Goal: Task Accomplishment & Management: Manage account settings

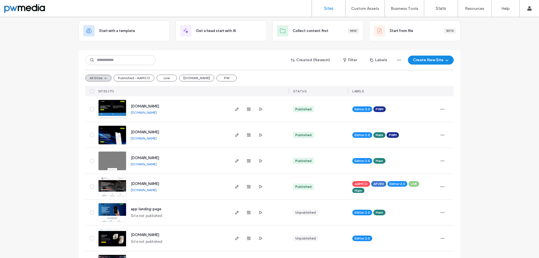
scroll to position [28, 0]
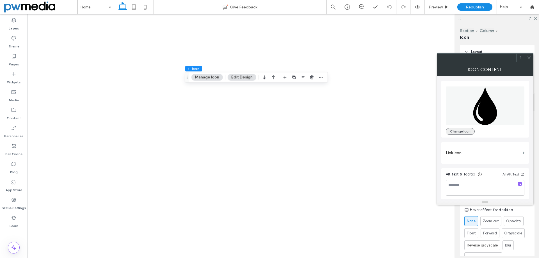
click at [462, 131] on button "Change Icon" at bounding box center [460, 131] width 29 height 7
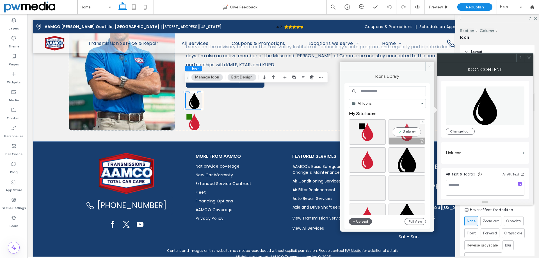
scroll to position [1264, 0]
click at [383, 151] on span at bounding box center [383, 150] width 2 height 5
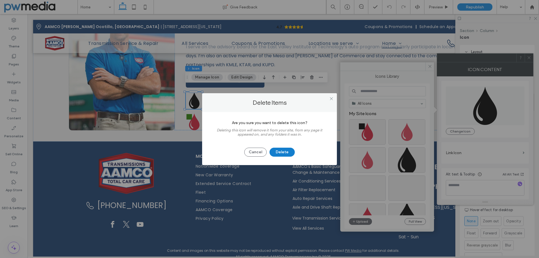
drag, startPoint x: 280, startPoint y: 150, endPoint x: 392, endPoint y: 143, distance: 112.2
click at [280, 151] on button "Delete" at bounding box center [282, 152] width 25 height 9
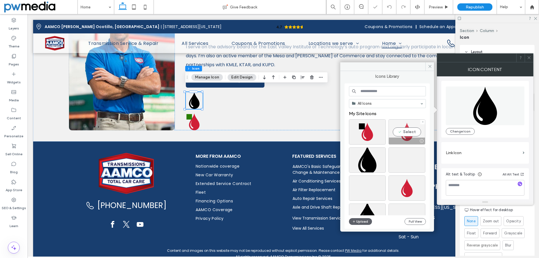
click at [424, 121] on div at bounding box center [422, 122] width 5 height 5
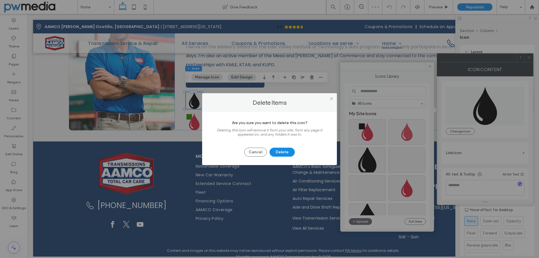
drag, startPoint x: 286, startPoint y: 151, endPoint x: 304, endPoint y: 149, distance: 17.7
click at [287, 151] on button "Delete" at bounding box center [282, 152] width 25 height 9
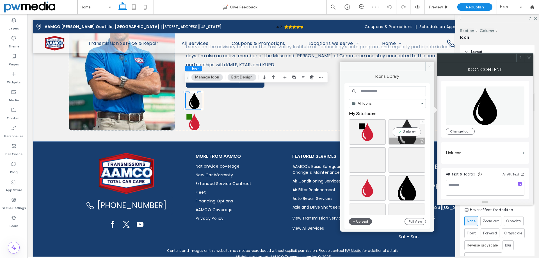
click at [423, 122] on icon at bounding box center [423, 122] width 2 height 2
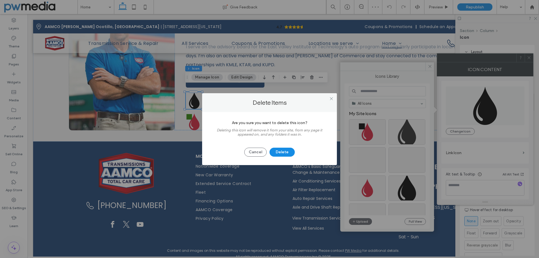
click at [276, 151] on button "Delete" at bounding box center [282, 152] width 25 height 9
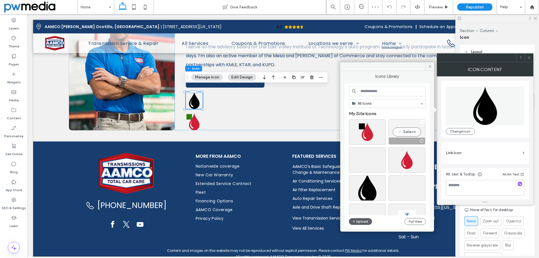
click at [422, 121] on icon at bounding box center [423, 122] width 2 height 2
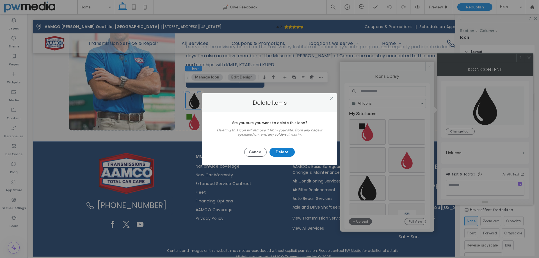
drag, startPoint x: 275, startPoint y: 150, endPoint x: 292, endPoint y: 148, distance: 16.6
click at [276, 150] on button "Delete" at bounding box center [282, 152] width 25 height 9
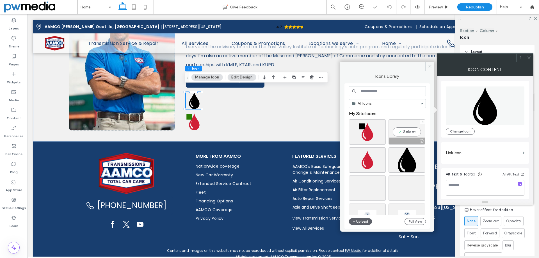
click at [422, 122] on icon at bounding box center [423, 122] width 2 height 2
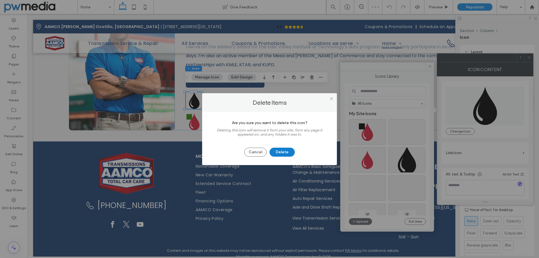
click at [287, 150] on button "Delete" at bounding box center [282, 152] width 25 height 9
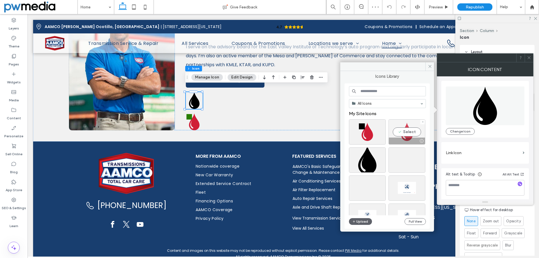
click at [424, 123] on div at bounding box center [422, 122] width 5 height 5
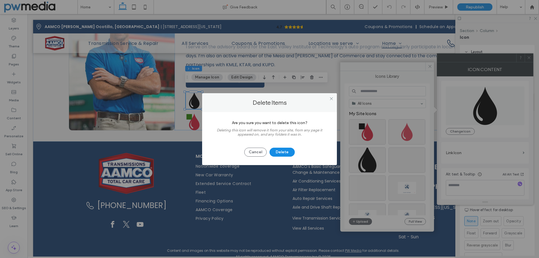
drag, startPoint x: 287, startPoint y: 152, endPoint x: 305, endPoint y: 147, distance: 18.1
click at [289, 151] on button "Delete" at bounding box center [282, 152] width 25 height 9
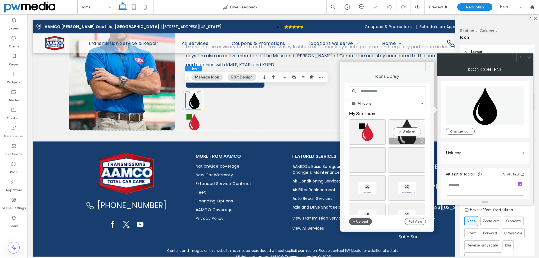
click at [423, 121] on span at bounding box center [423, 122] width 2 height 5
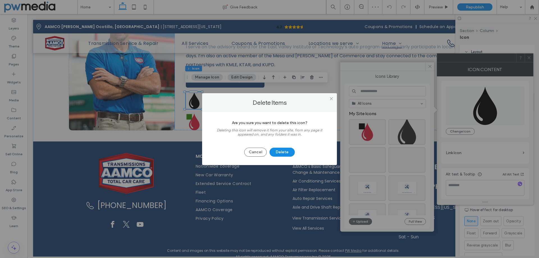
drag, startPoint x: 287, startPoint y: 152, endPoint x: 297, endPoint y: 148, distance: 10.2
click at [287, 152] on button "Delete" at bounding box center [282, 152] width 25 height 9
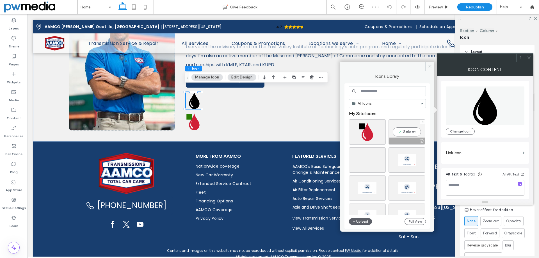
click at [422, 121] on icon at bounding box center [423, 122] width 2 height 2
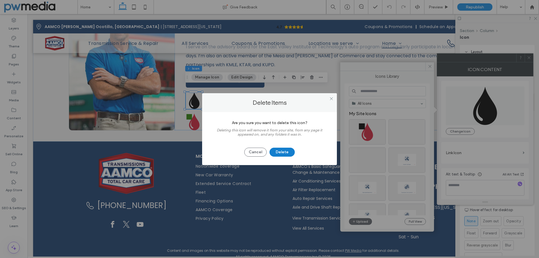
click at [281, 149] on button "Delete" at bounding box center [282, 152] width 25 height 9
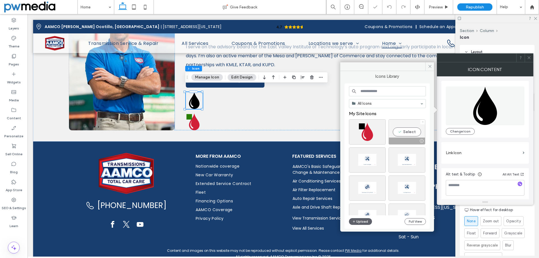
click at [422, 122] on icon at bounding box center [423, 122] width 2 height 2
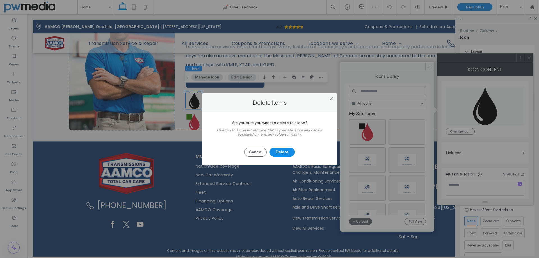
drag, startPoint x: 283, startPoint y: 153, endPoint x: 298, endPoint y: 152, distance: 14.9
click at [285, 152] on button "Delete" at bounding box center [282, 152] width 25 height 9
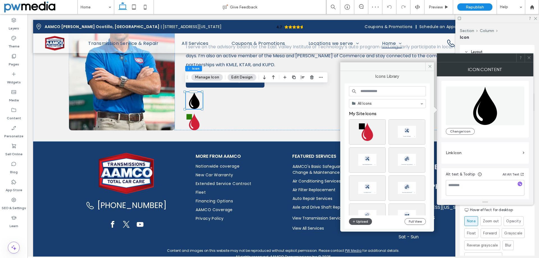
click at [351, 222] on button "Upload" at bounding box center [360, 221] width 23 height 7
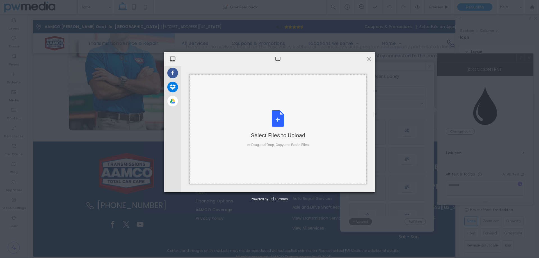
click at [272, 115] on div "Select Files to Upload or Drag and Drop, Copy and Paste Files" at bounding box center [277, 128] width 61 height 37
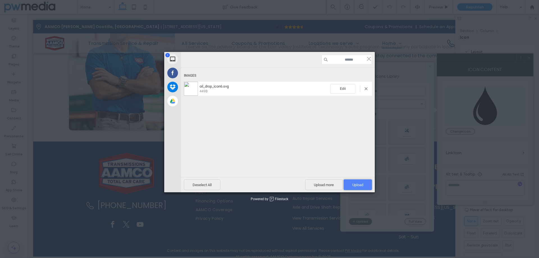
click at [355, 182] on span "Upload 1" at bounding box center [358, 184] width 28 height 11
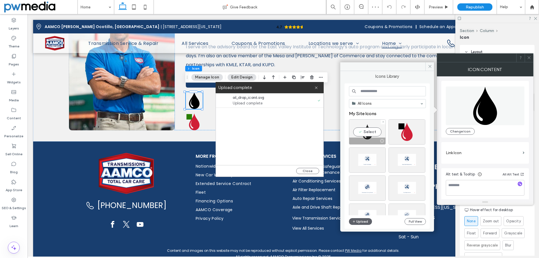
click at [372, 136] on div "Select" at bounding box center [367, 131] width 37 height 25
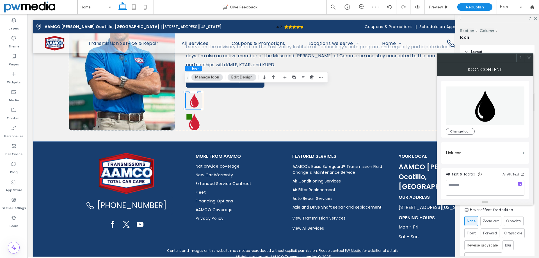
click at [528, 57] on icon at bounding box center [529, 58] width 4 height 4
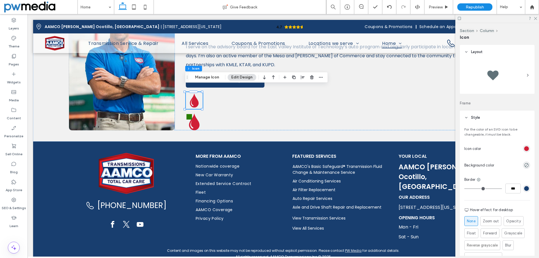
click at [524, 147] on div "rgb(208, 31, 55)" at bounding box center [526, 148] width 5 height 5
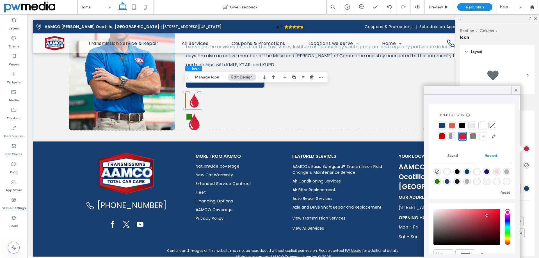
click at [444, 126] on div at bounding box center [442, 126] width 8 height 8
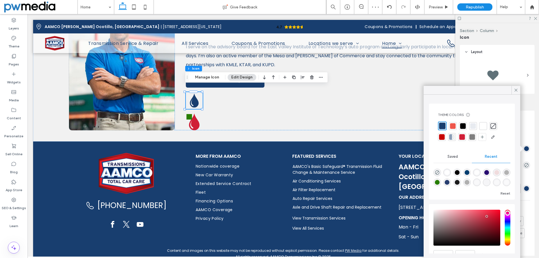
click at [473, 127] on div at bounding box center [473, 126] width 6 height 6
click at [463, 127] on div at bounding box center [462, 126] width 6 height 6
click at [440, 181] on div "rgba(40, 126, 1, 1)" at bounding box center [437, 182] width 5 height 5
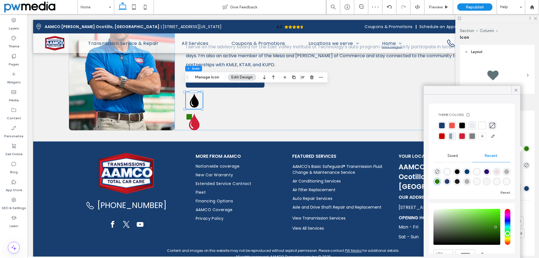
type input "*******"
click at [514, 91] on icon at bounding box center [515, 90] width 5 height 5
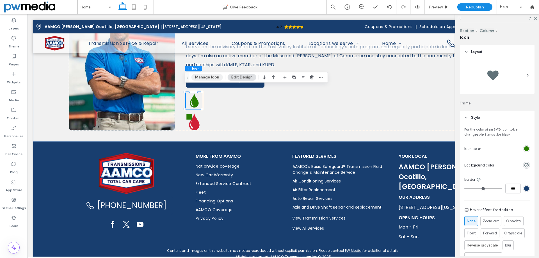
click at [213, 78] on button "Manage Icon" at bounding box center [206, 77] width 31 height 7
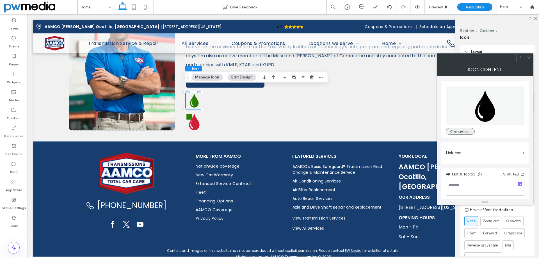
click at [465, 132] on button "Change Icon" at bounding box center [460, 131] width 29 height 7
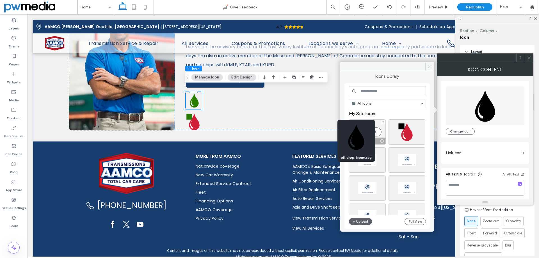
click at [381, 140] on div at bounding box center [381, 141] width 7 height 4
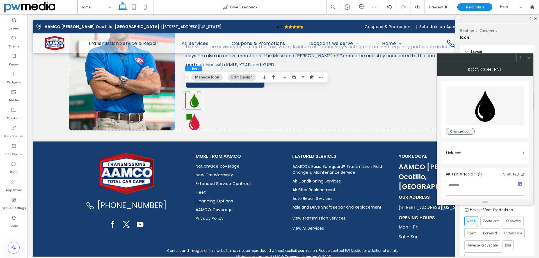
click at [462, 133] on button "Change Icon" at bounding box center [460, 131] width 29 height 7
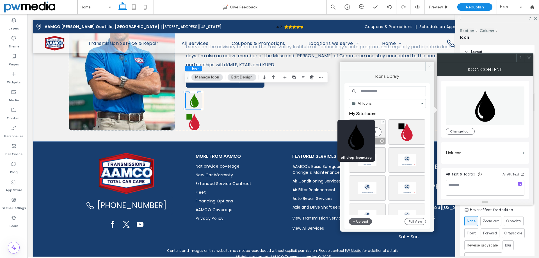
drag, startPoint x: 382, startPoint y: 140, endPoint x: 410, endPoint y: 213, distance: 78.3
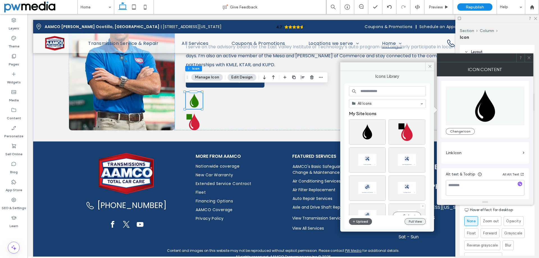
scroll to position [2, 0]
click at [408, 222] on button "Full View" at bounding box center [415, 221] width 21 height 7
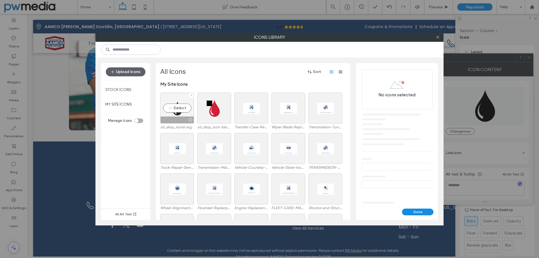
click at [184, 113] on div "Select" at bounding box center [177, 108] width 34 height 31
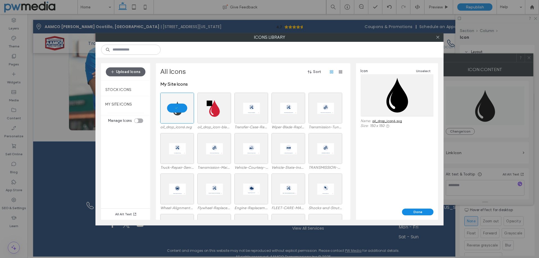
click at [394, 121] on link "oil_drop_icon6.svg" at bounding box center [387, 121] width 30 height 4
click at [438, 38] on icon at bounding box center [438, 37] width 4 height 4
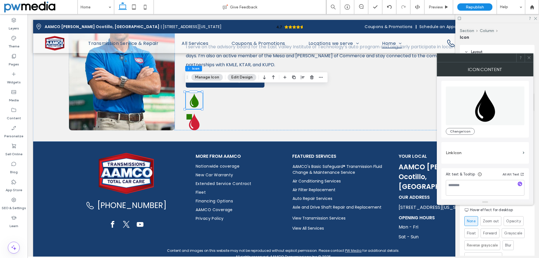
click at [528, 61] on span at bounding box center [529, 58] width 4 height 8
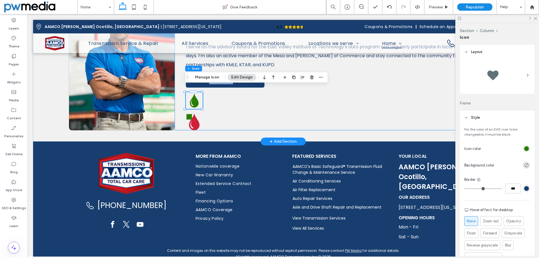
click at [239, 111] on div "About The Owner Hello, I’m [PERSON_NAME], proud owner of AAMCO centers across […" at bounding box center [336, 58] width 323 height 145
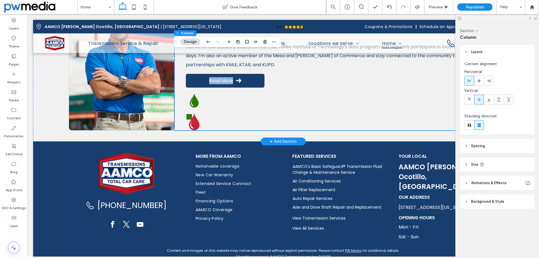
click at [251, 101] on div "About The Owner Hello, I’m [PERSON_NAME], proud owner of AAMCO centers across […" at bounding box center [336, 58] width 323 height 145
click at [294, 83] on div "About The Owner Hello, I’m [PERSON_NAME], proud owner of AAMCO centers across […" at bounding box center [336, 58] width 323 height 145
